Goal: Transaction & Acquisition: Purchase product/service

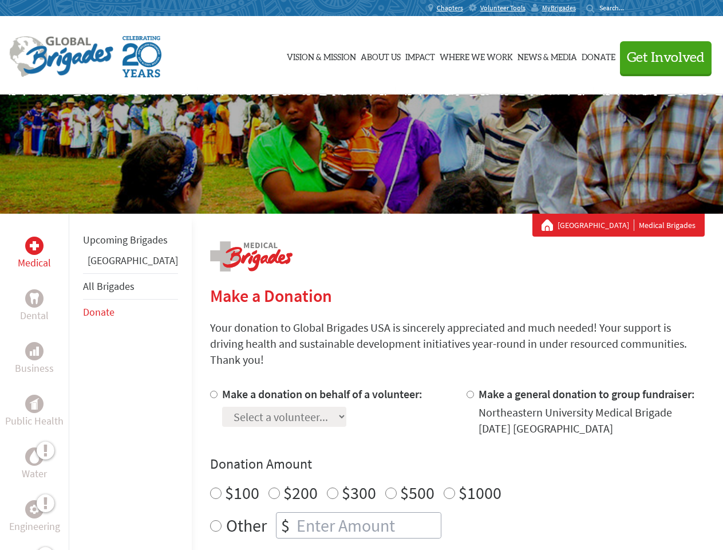
click at [632, 8] on div "Search for:" at bounding box center [609, 7] width 46 height 9
click at [661, 57] on span "Get Involved" at bounding box center [666, 58] width 78 height 14
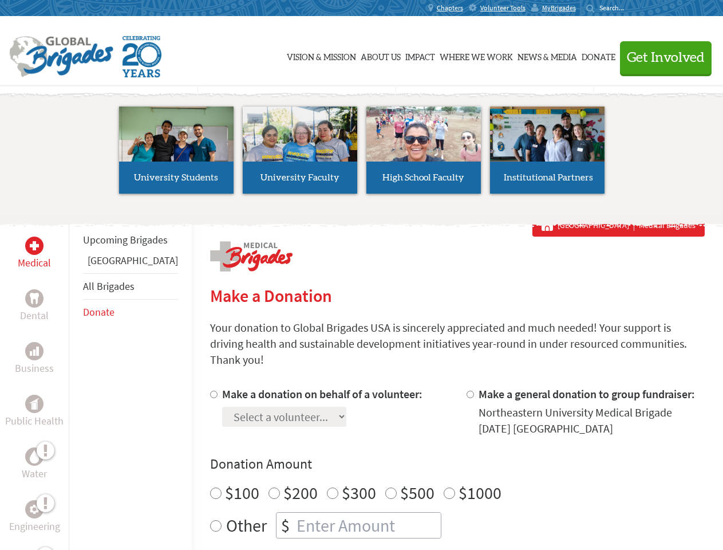
click at [362, 154] on li "High School Faculty" at bounding box center [424, 149] width 124 height 105
click at [76, 381] on div "Upcoming Brigades Panama All Brigades Donate" at bounding box center [130, 489] width 123 height 550
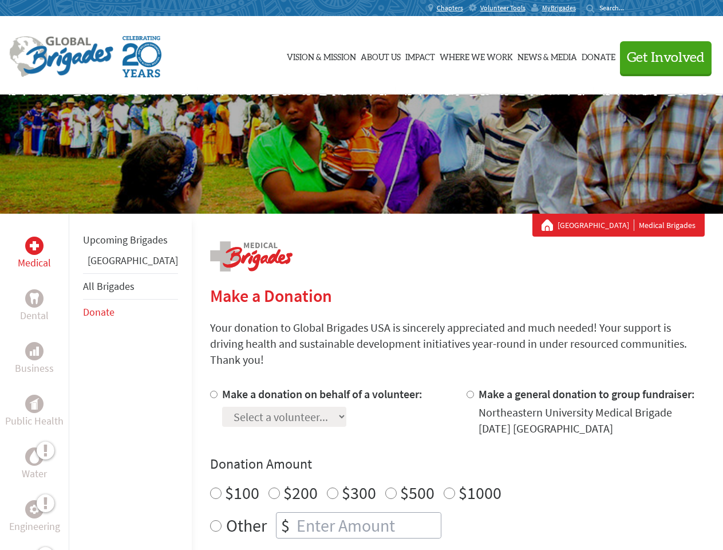
click at [437, 460] on div "Donation Amount $100 $200 $300 $500 $1000 Other $" at bounding box center [457, 497] width 495 height 84
click at [210, 390] on input "Make a donation on behalf of a volunteer:" at bounding box center [213, 393] width 7 height 7
radio input "true"
click at [467, 390] on input "Make a general donation to group fundraiser:" at bounding box center [470, 393] width 7 height 7
radio input "true"
